Goal: Task Accomplishment & Management: Complete application form

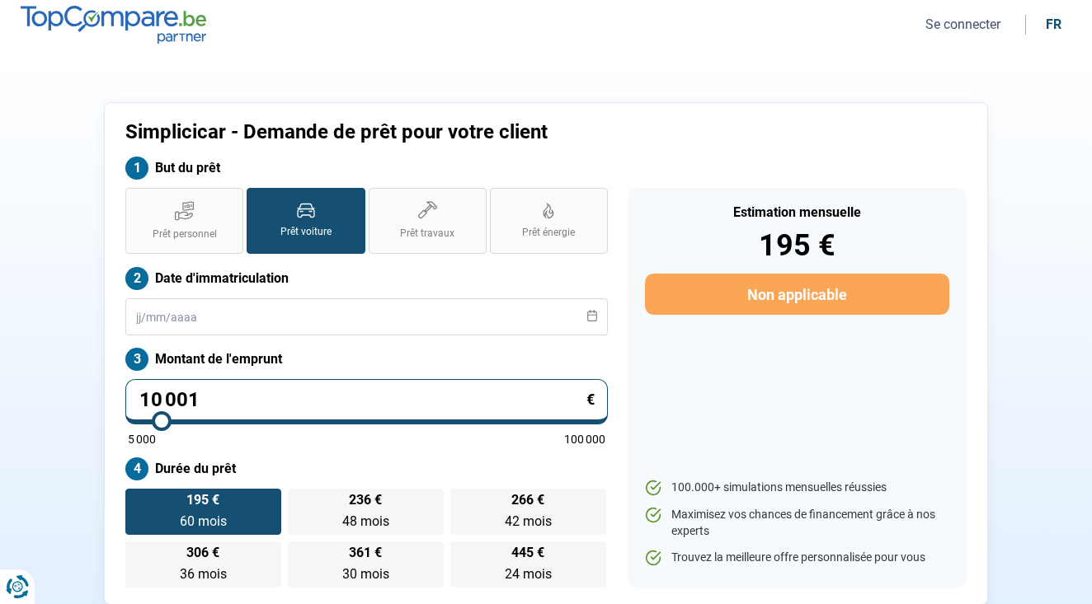
click at [949, 27] on button "Se connecter" at bounding box center [962, 24] width 85 height 17
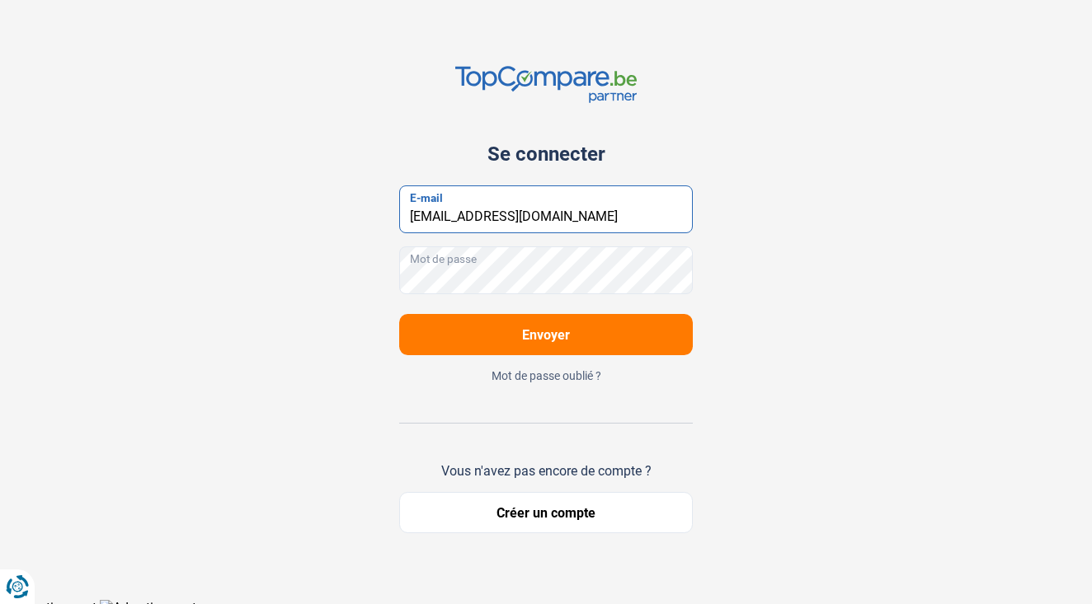
type input "[EMAIL_ADDRESS][DOMAIN_NAME]"
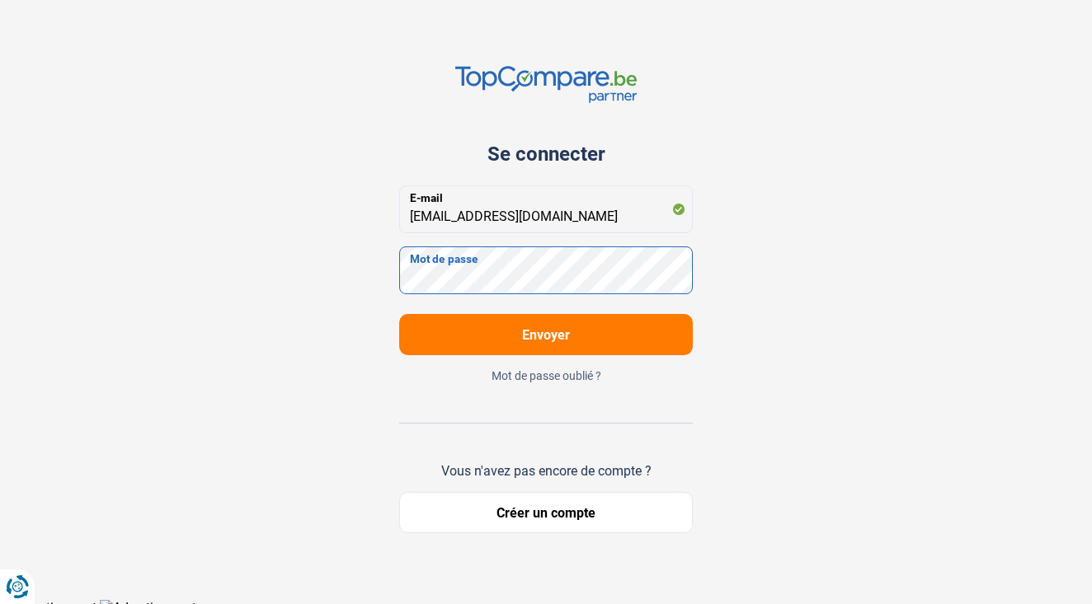
click at [546, 335] on button "Envoyer" at bounding box center [546, 334] width 294 height 41
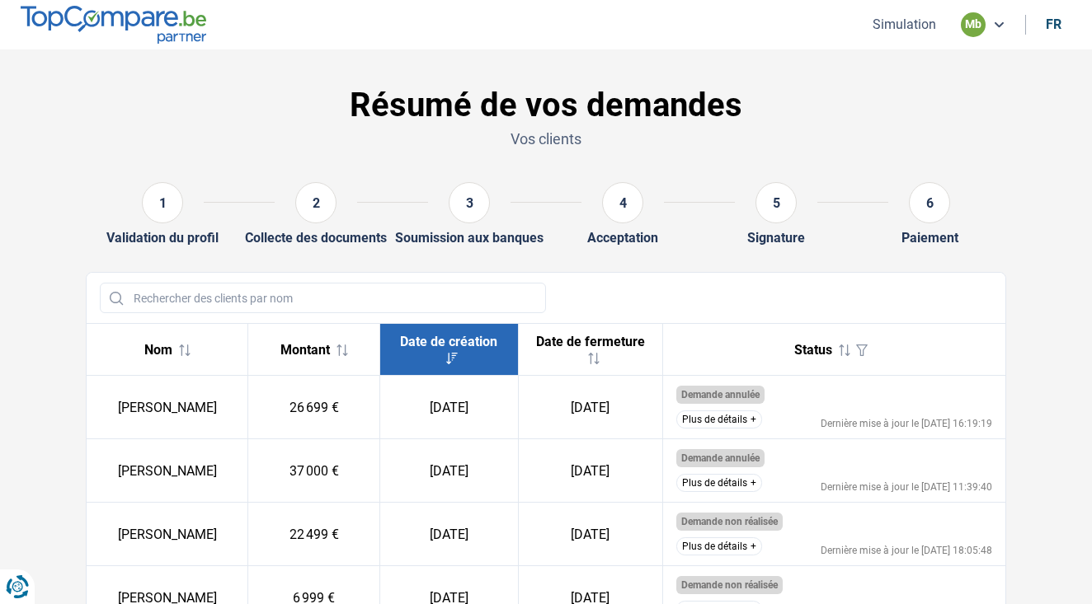
click at [898, 11] on nav "Simulation mb fr" at bounding box center [546, 24] width 1092 height 49
click at [898, 21] on button "Simulation" at bounding box center [903, 24] width 73 height 17
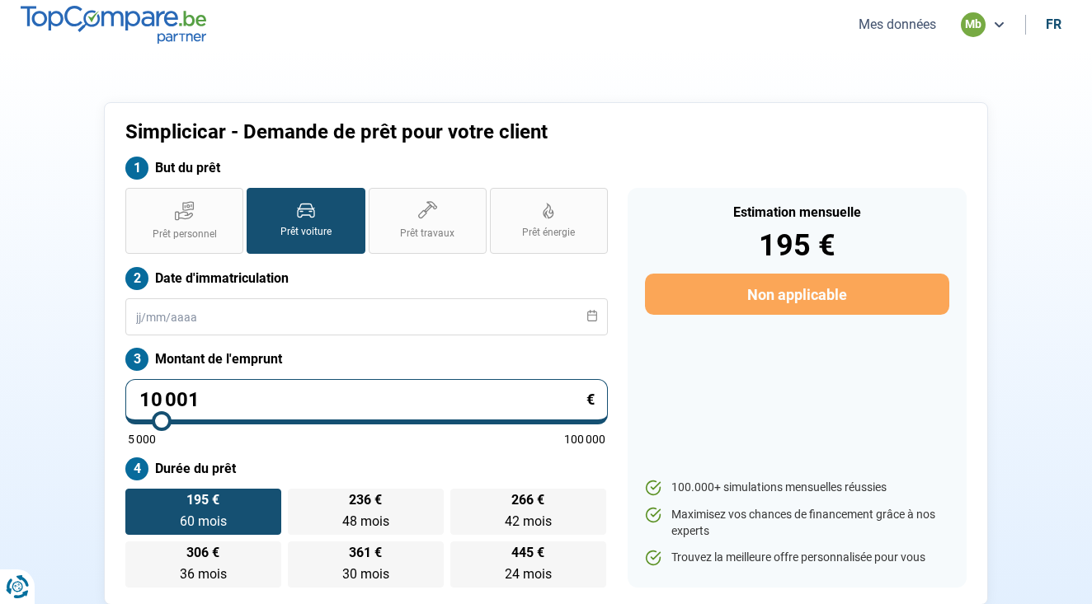
click at [450, 8] on nav "Mes données mb fr" at bounding box center [546, 24] width 1092 height 49
click at [449, 0] on nav "Mes données mb fr" at bounding box center [546, 24] width 1092 height 49
